Goal: Transaction & Acquisition: Book appointment/travel/reservation

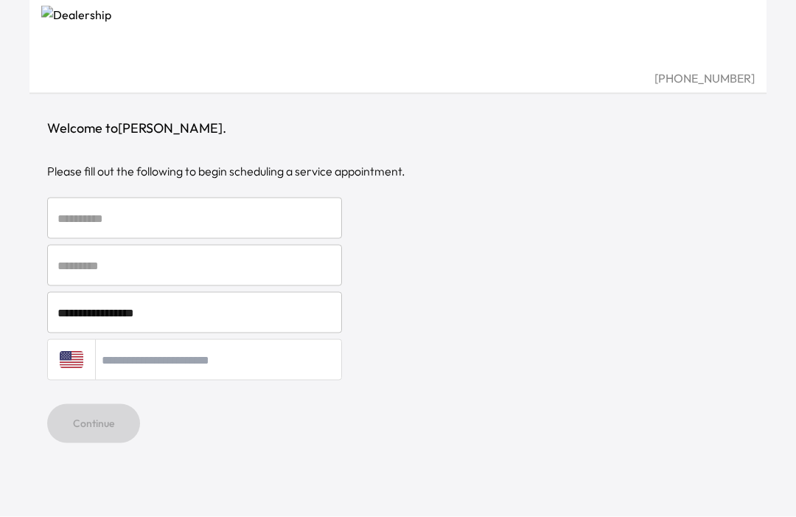
scroll to position [44, 0]
click at [76, 198] on input "text" at bounding box center [194, 218] width 295 height 41
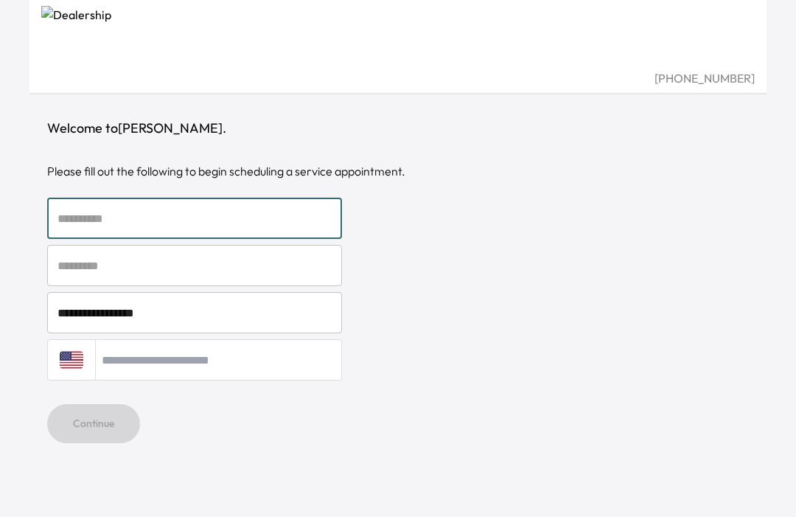
scroll to position [43, 0]
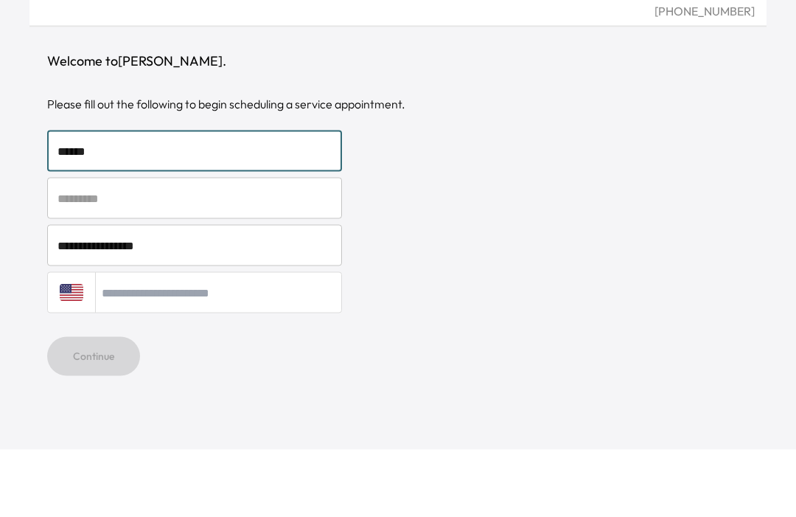
type input "*****"
click at [76, 245] on input "text" at bounding box center [194, 265] width 295 height 41
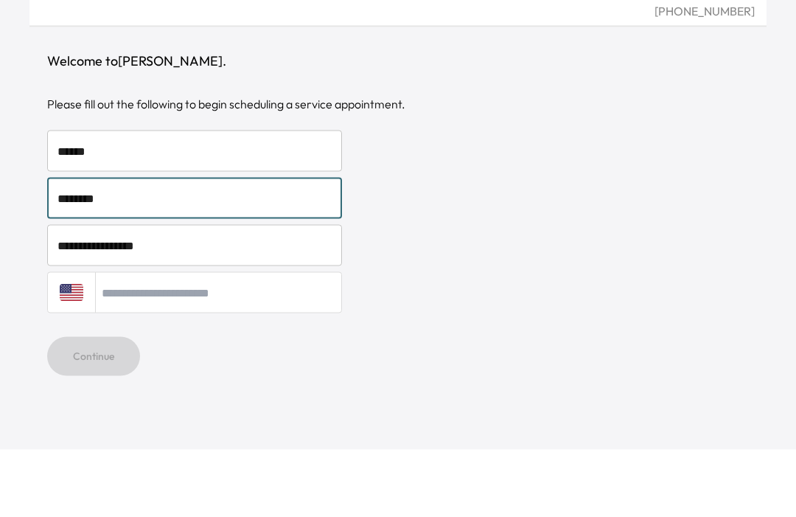
type input "********"
click at [12, 197] on div "**********" at bounding box center [398, 258] width 796 height 517
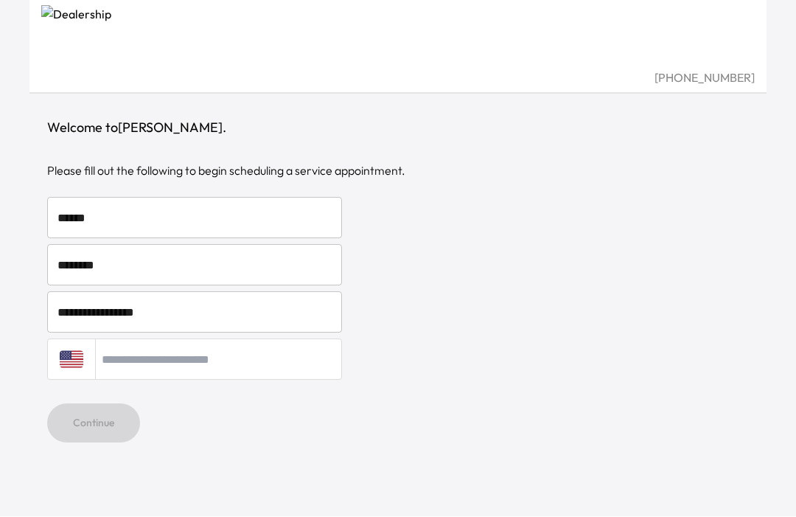
click at [129, 339] on input "tel" at bounding box center [218, 359] width 247 height 41
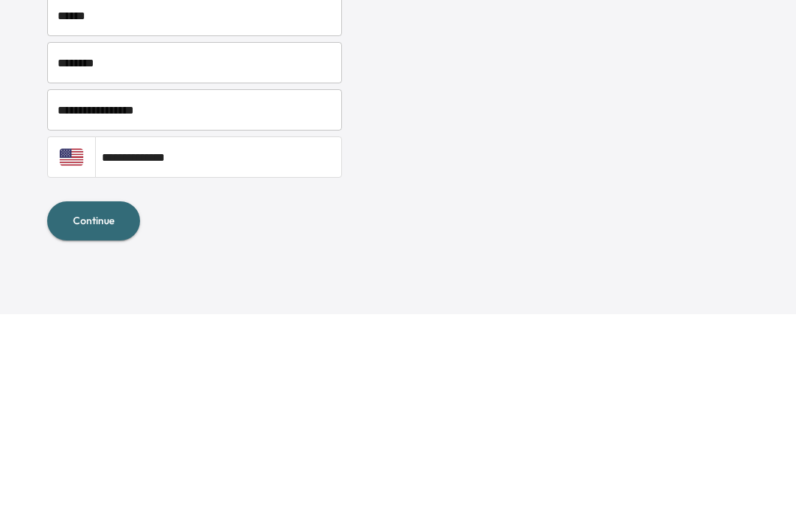
type input "**********"
click at [80, 404] on button "Continue" at bounding box center [93, 423] width 93 height 39
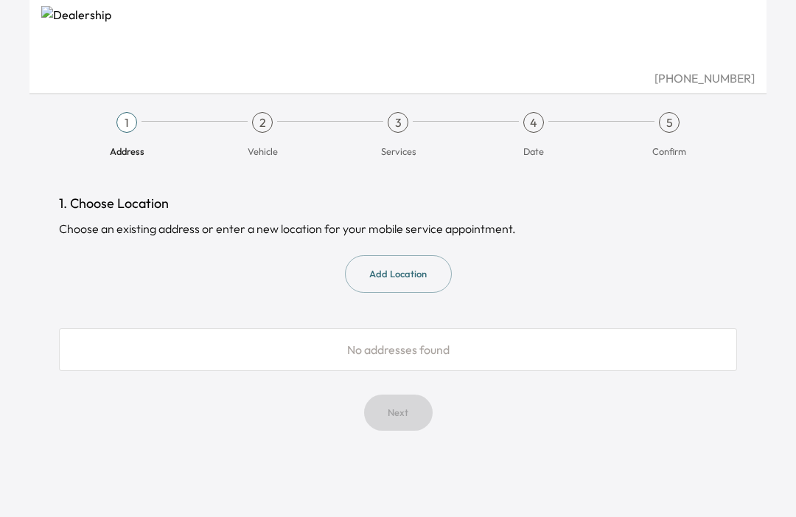
click at [381, 287] on button "Add Location" at bounding box center [398, 274] width 107 height 38
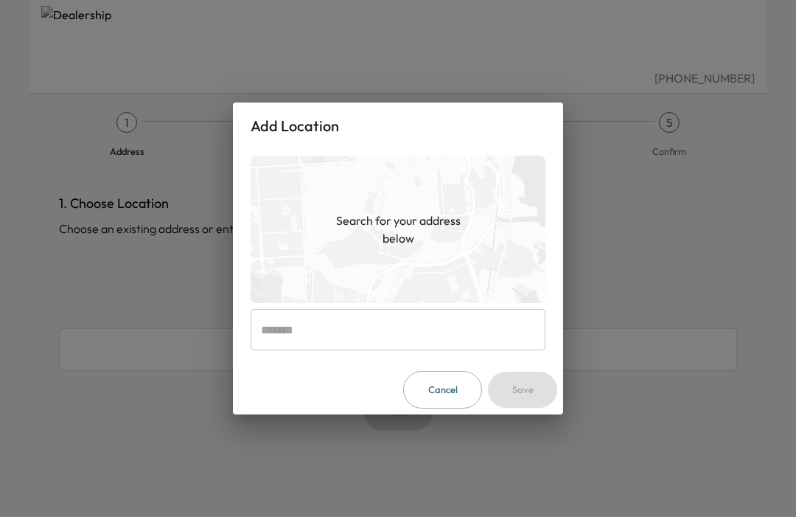
click at [278, 379] on div "Cancel Save" at bounding box center [398, 389] width 330 height 49
click at [279, 382] on div "Cancel Save" at bounding box center [398, 389] width 330 height 49
click at [277, 375] on div "Cancel Save" at bounding box center [398, 389] width 330 height 49
click at [329, 393] on div "Cancel Save" at bounding box center [398, 389] width 330 height 49
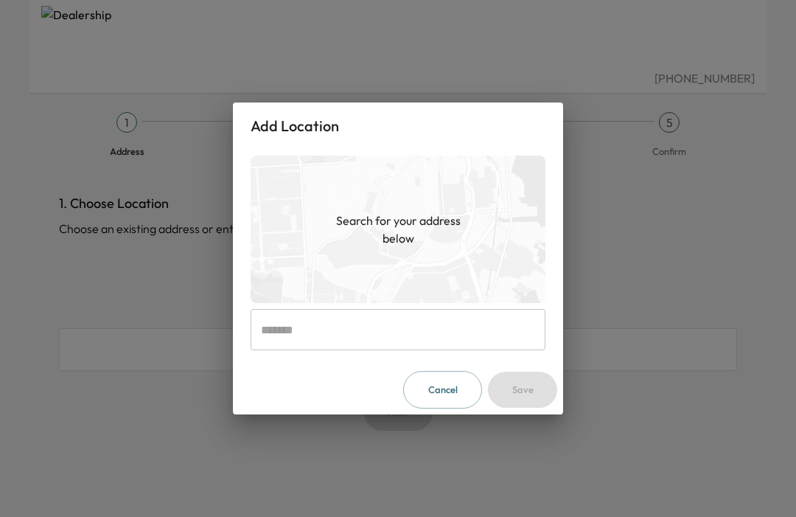
click at [449, 434] on div "Add Location Search for your address below ​ Cancel Save" at bounding box center [398, 258] width 796 height 517
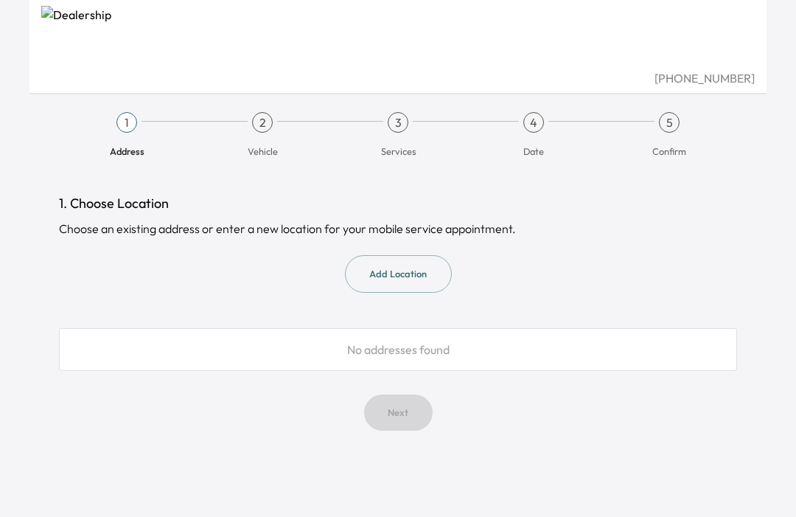
click at [288, 355] on div "No addresses found" at bounding box center [398, 349] width 678 height 43
click at [415, 269] on button "Add Location" at bounding box center [398, 274] width 107 height 38
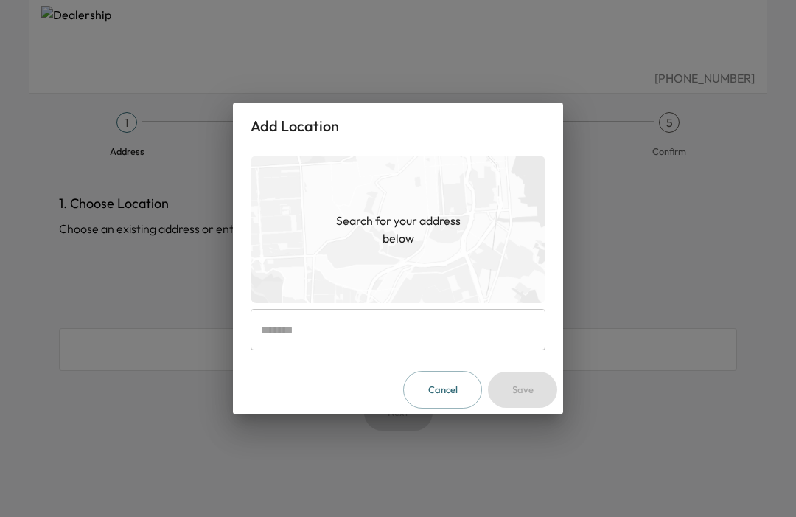
click at [269, 380] on div "Cancel Save" at bounding box center [398, 389] width 330 height 49
click at [275, 313] on input "text" at bounding box center [398, 329] width 295 height 41
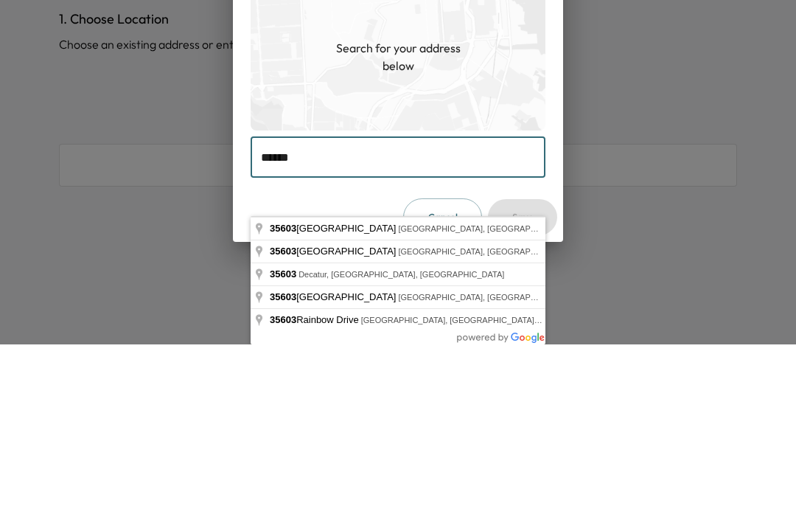
type input "**********"
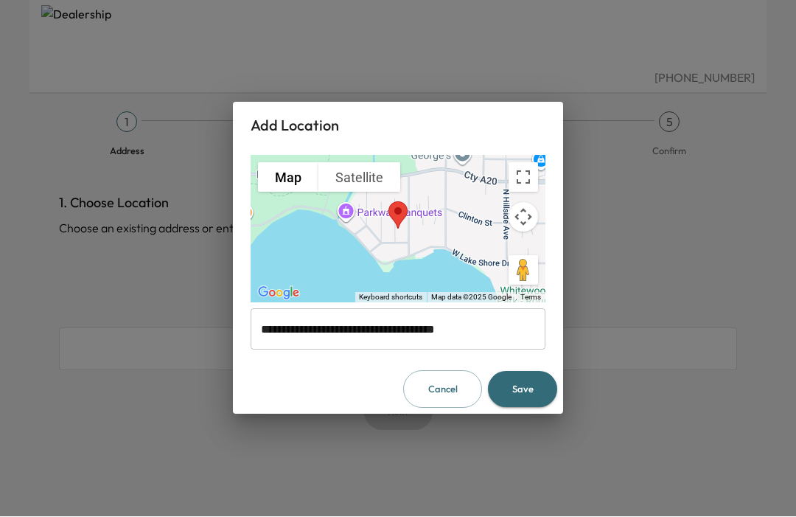
click at [526, 380] on button "Save" at bounding box center [522, 390] width 69 height 36
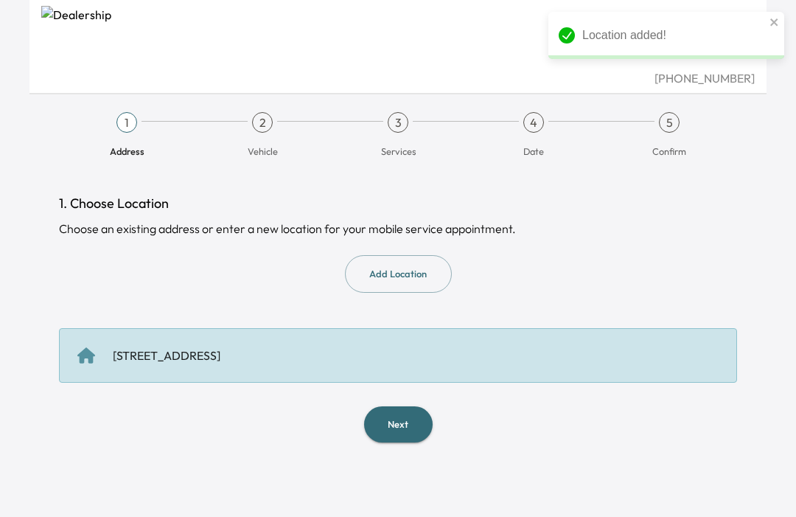
click at [403, 406] on button "Next" at bounding box center [398, 424] width 69 height 36
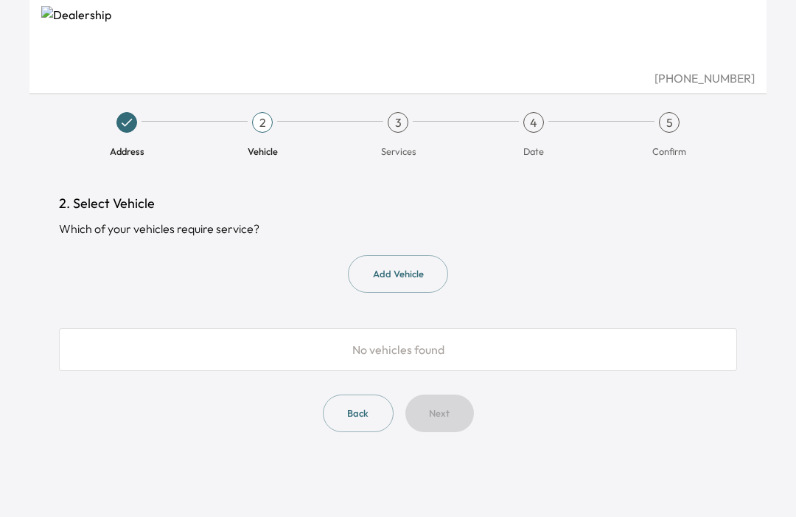
click at [416, 271] on button "Add Vehicle" at bounding box center [398, 274] width 100 height 38
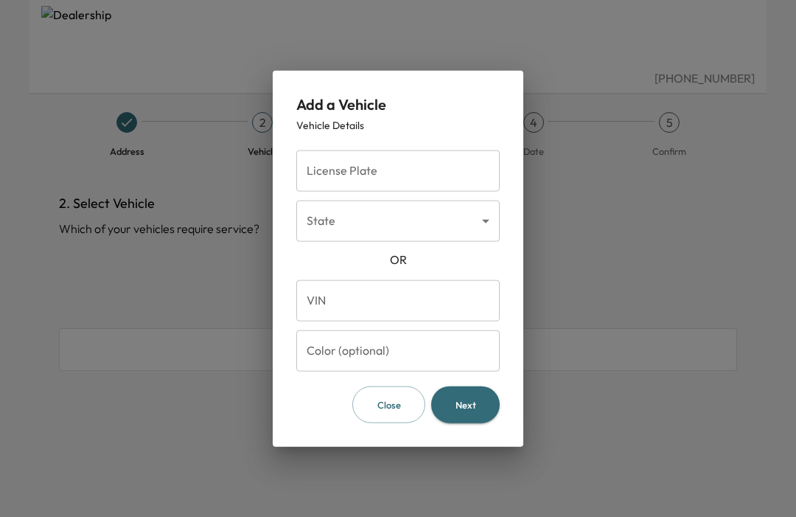
click at [323, 223] on body "[PHONE_NUMBER] Address 2 Vehicle 3 Services 4 Date 5 Confirm 2. Select Vehicle …" at bounding box center [398, 258] width 796 height 517
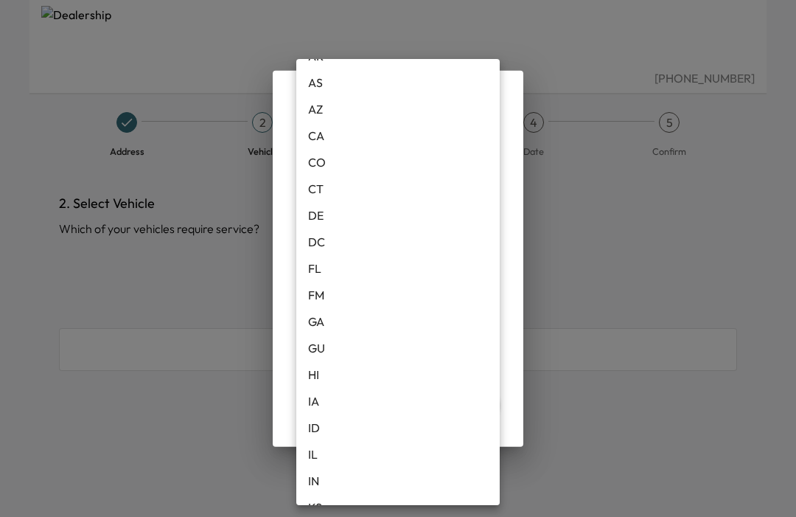
scroll to position [101, 0]
click at [312, 503] on li "KS" at bounding box center [398, 508] width 204 height 27
type input "**"
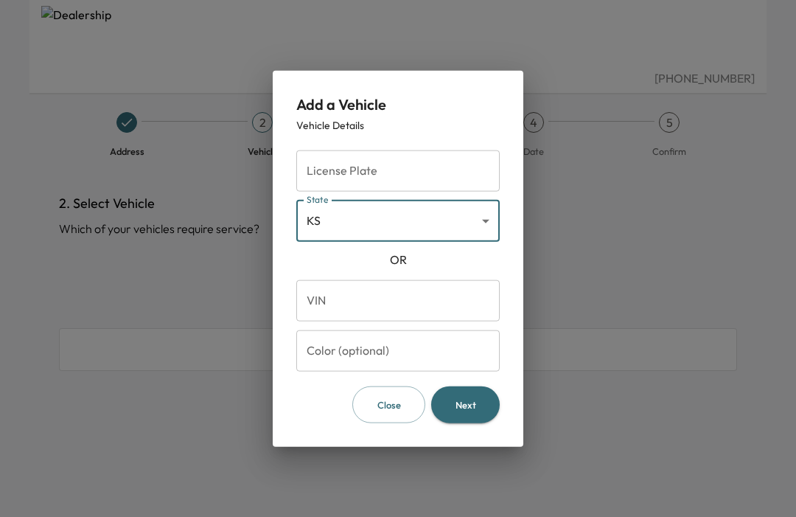
click at [311, 265] on div "OR" at bounding box center [398, 259] width 204 height 18
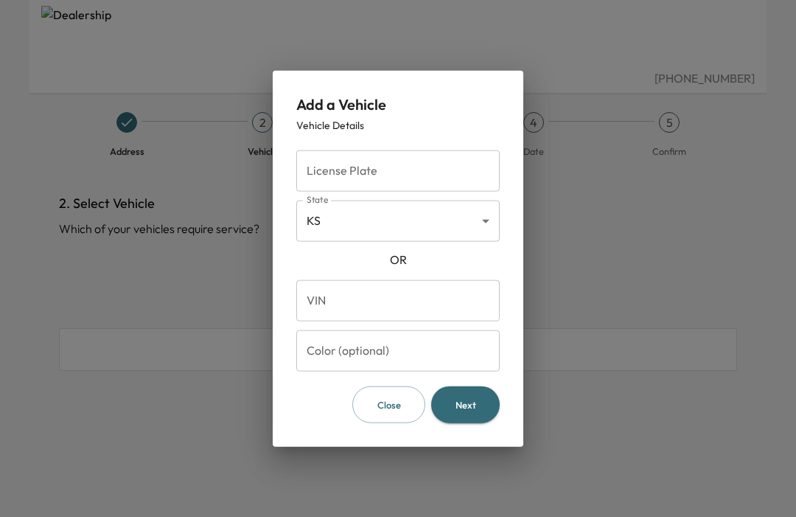
click at [477, 270] on form "License Plate License Plate State [US_STATE] ** State [US_STATE] VIN VIN Color …" at bounding box center [398, 283] width 204 height 279
click at [454, 265] on div "OR" at bounding box center [398, 259] width 204 height 18
click at [365, 271] on form "License Plate License Plate State [US_STATE] ** State [US_STATE] VIN VIN Color …" at bounding box center [398, 283] width 204 height 279
click at [478, 267] on div "OR" at bounding box center [398, 259] width 204 height 18
click at [477, 267] on div "OR" at bounding box center [398, 259] width 204 height 18
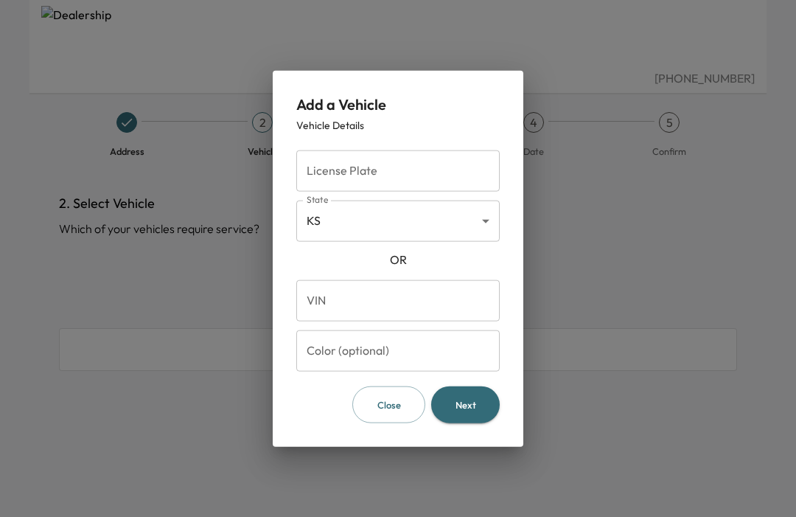
click at [433, 275] on form "License Plate License Plate State [US_STATE] ** State [US_STATE] VIN VIN Color …" at bounding box center [398, 283] width 204 height 279
click at [389, 215] on body "[PHONE_NUMBER] Address 2 Vehicle 3 Services 4 Date 5 Confirm 2. Select Vehicle …" at bounding box center [398, 258] width 796 height 517
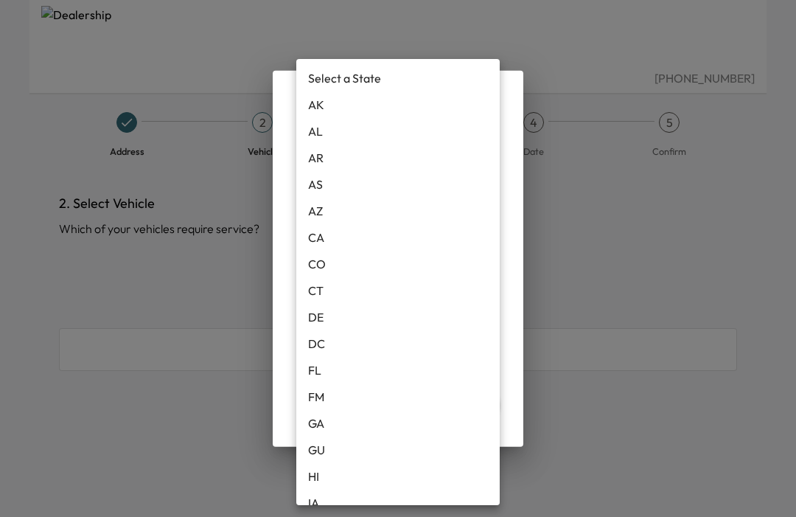
scroll to position [327, 0]
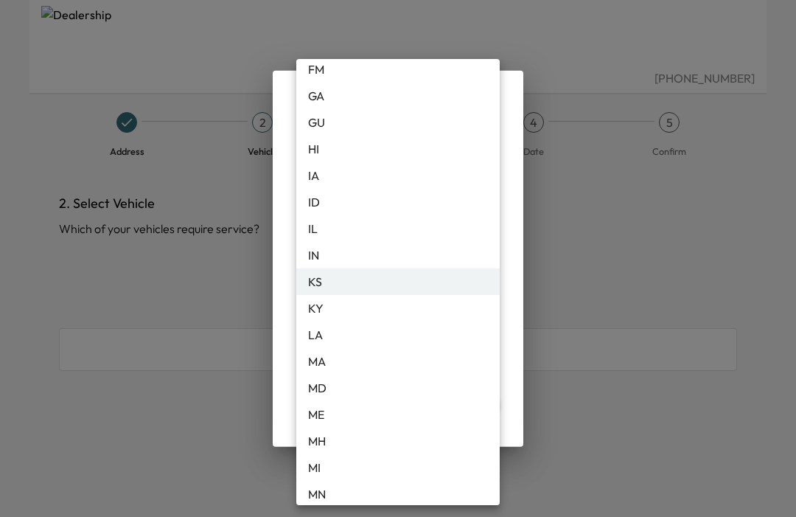
click at [316, 275] on li "KS" at bounding box center [398, 281] width 204 height 27
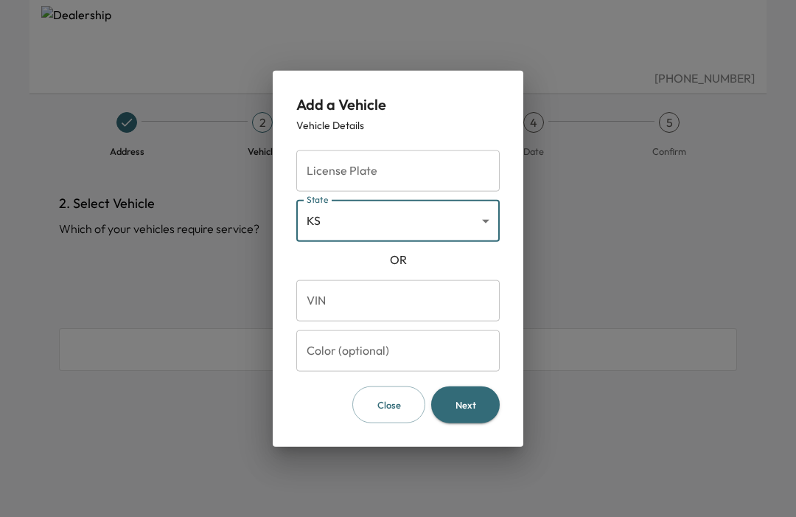
click at [436, 207] on body "[PHONE_NUMBER] Address 2 Vehicle 3 Services 4 Date 5 Confirm 2. Select Vehicle …" at bounding box center [398, 258] width 796 height 517
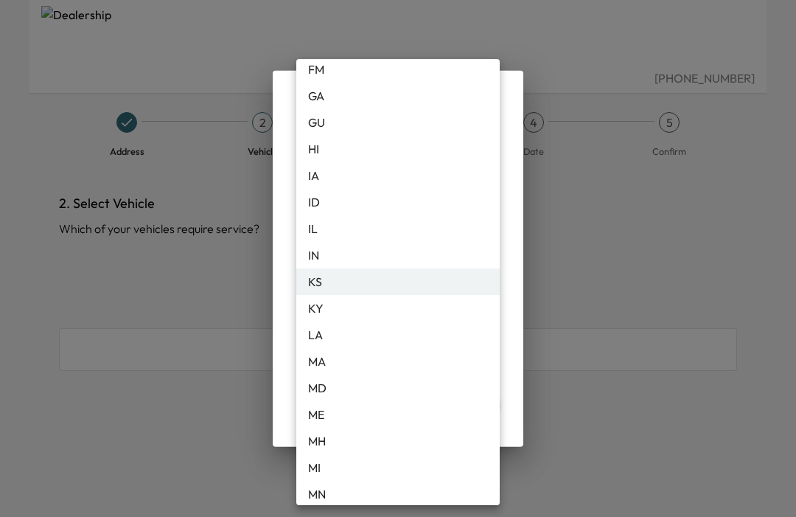
click at [322, 271] on li "KS" at bounding box center [398, 281] width 204 height 27
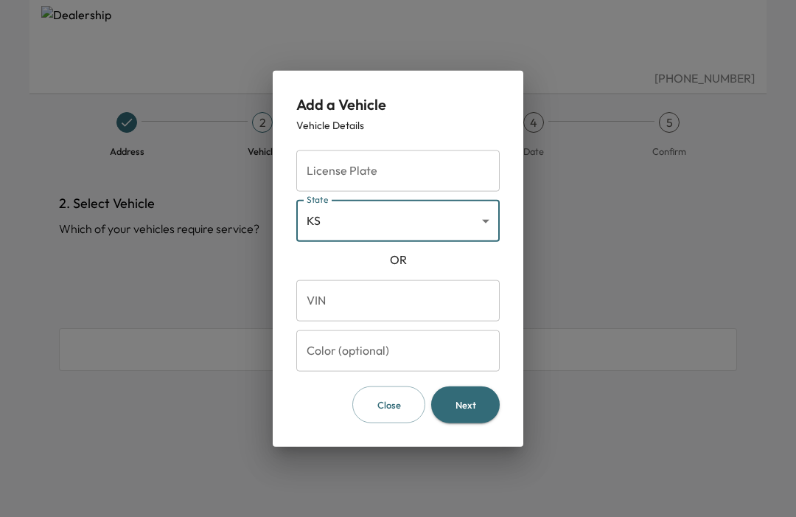
click at [463, 451] on div at bounding box center [398, 258] width 796 height 517
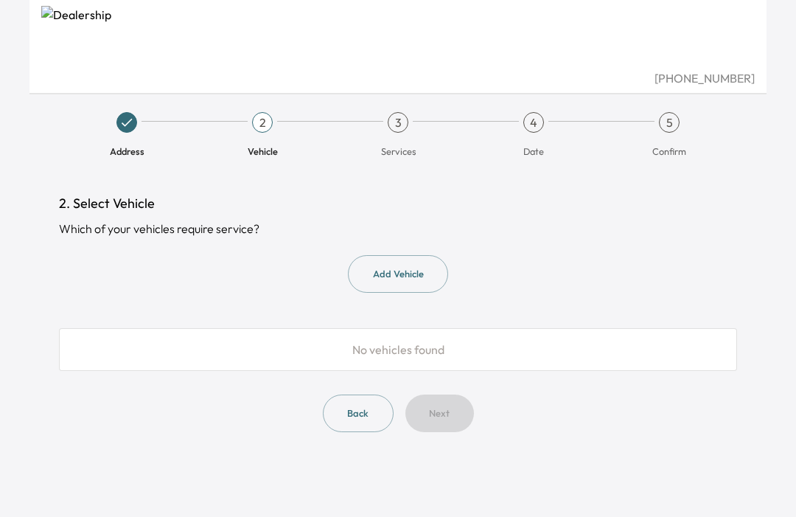
click at [415, 264] on button "Add Vehicle" at bounding box center [398, 274] width 100 height 38
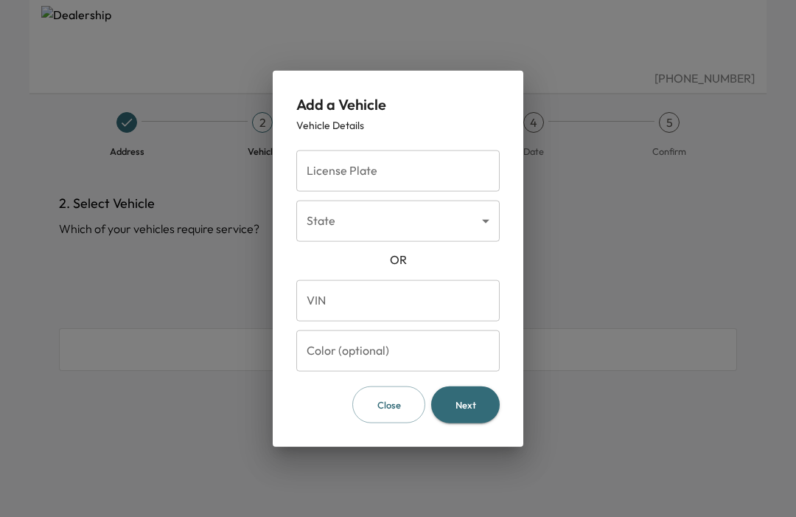
click at [411, 293] on input "VIN" at bounding box center [398, 299] width 204 height 41
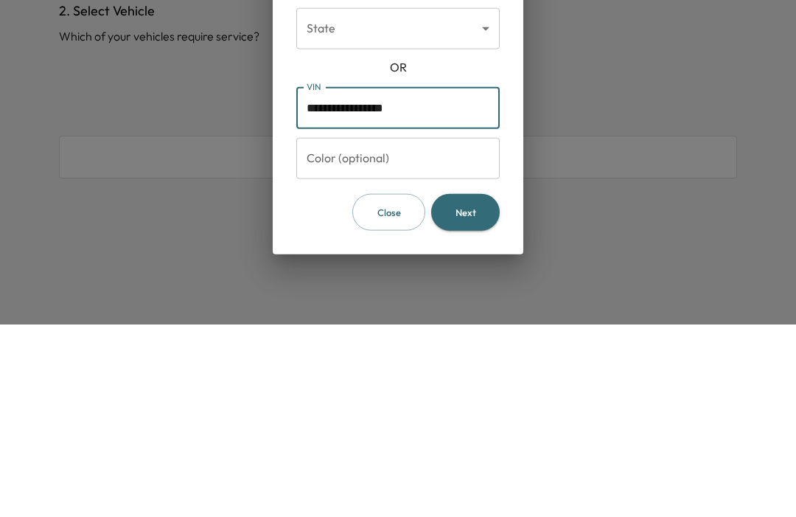
type input "**********"
click at [428, 330] on input "Color (optional)" at bounding box center [398, 350] width 204 height 41
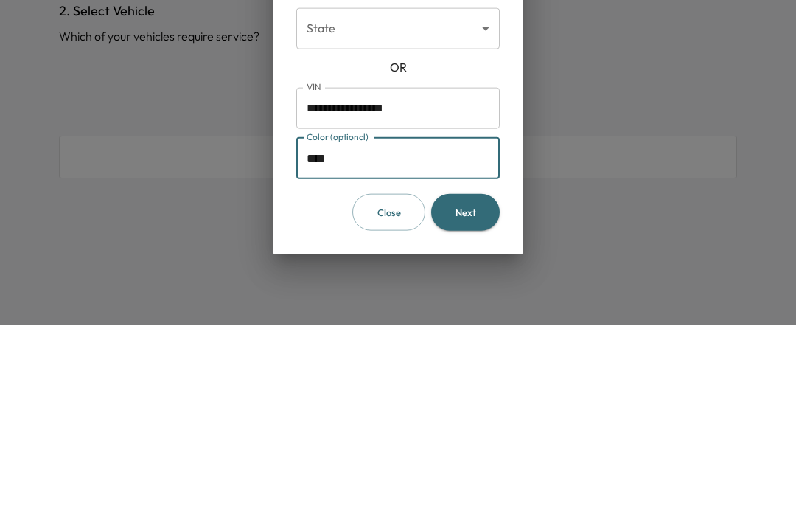
type input "****"
click at [473, 386] on button "Next" at bounding box center [465, 405] width 69 height 38
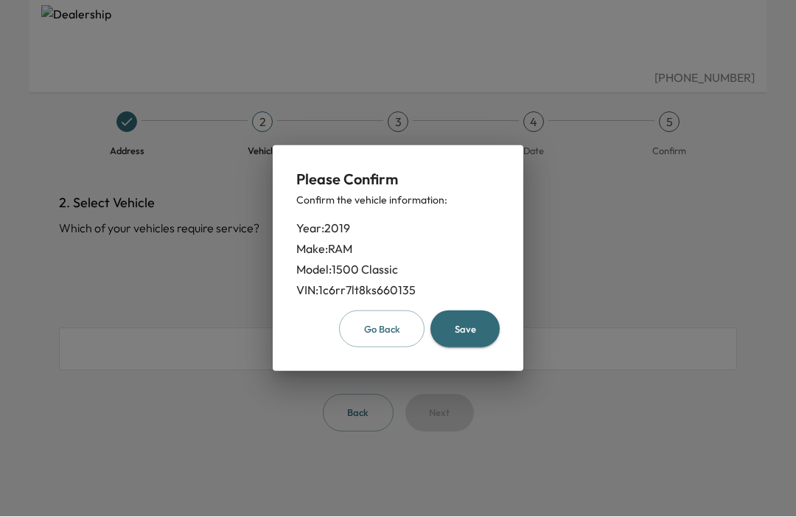
click at [476, 336] on button "Save" at bounding box center [465, 329] width 69 height 38
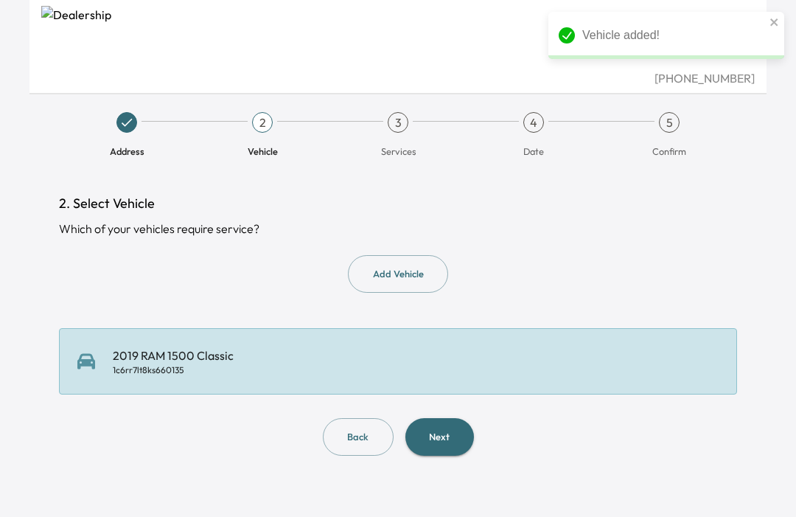
click at [438, 418] on button "Next" at bounding box center [440, 437] width 69 height 38
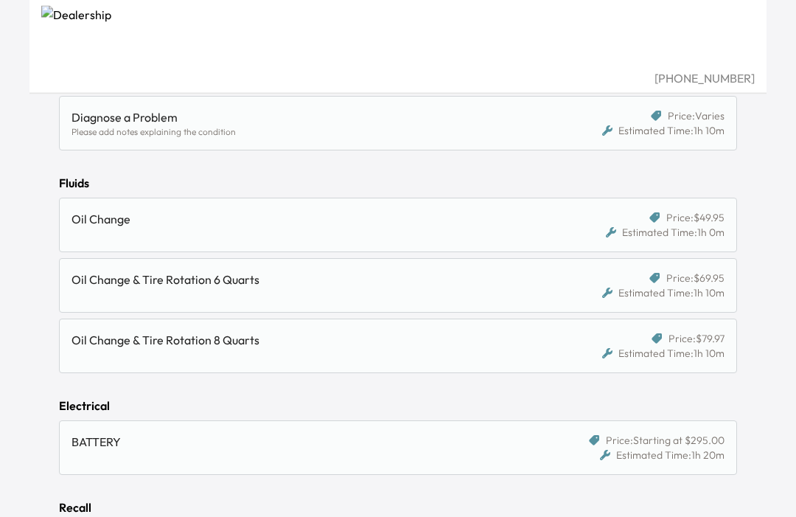
scroll to position [1171, 0]
click at [99, 227] on div "Oil Change" at bounding box center [311, 221] width 479 height 18
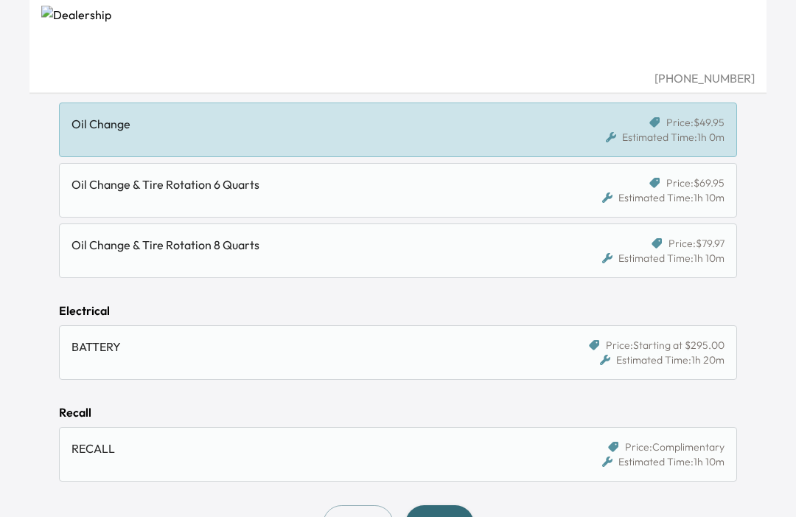
scroll to position [1267, 0]
click at [435, 516] on button "Next" at bounding box center [440, 525] width 69 height 38
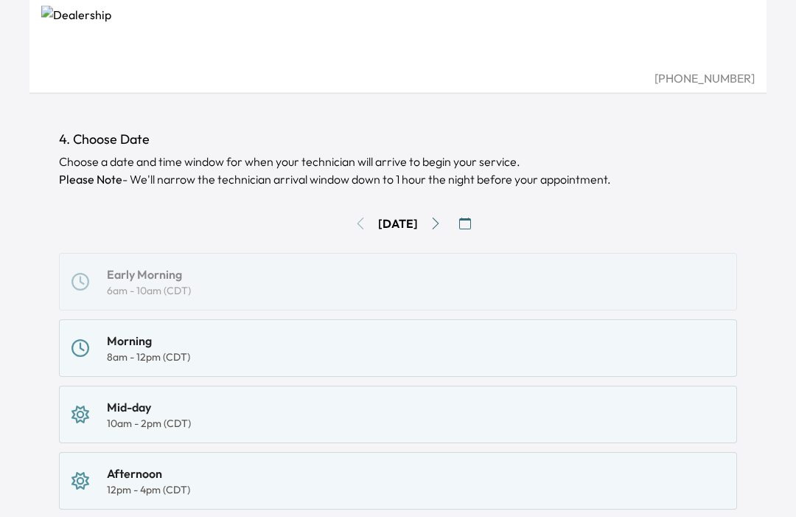
scroll to position [64, 0]
click at [353, 234] on div "[DATE]" at bounding box center [398, 224] width 678 height 24
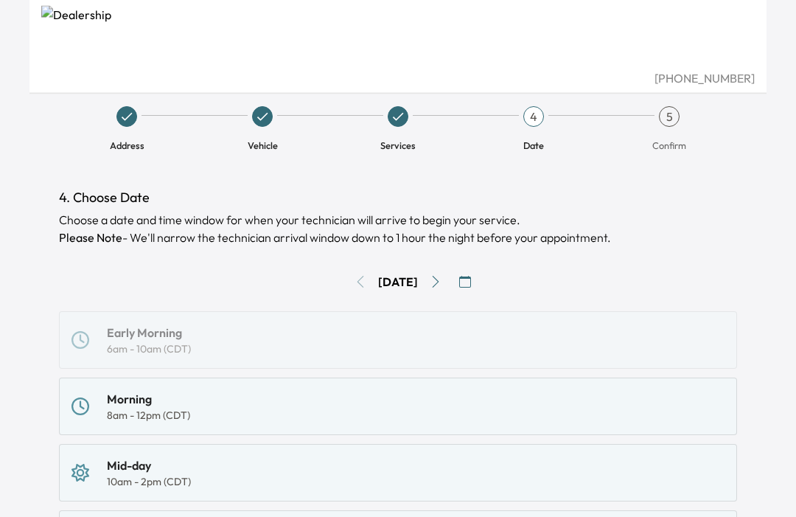
scroll to position [0, 0]
